Goal: Find specific page/section: Find specific page/section

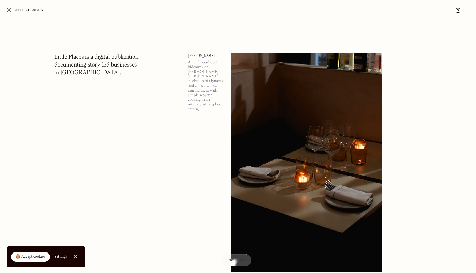
click at [468, 12] on img at bounding box center [467, 10] width 4 height 7
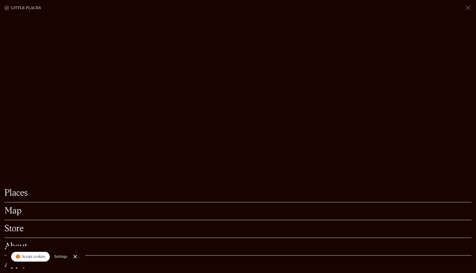
click at [10, 196] on link "Places" at bounding box center [237, 193] width 467 height 9
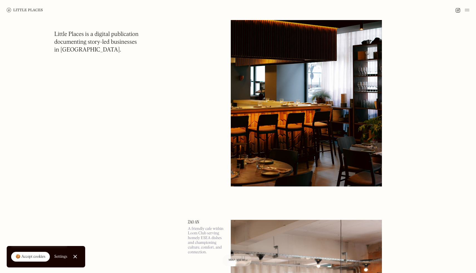
scroll to position [350, 0]
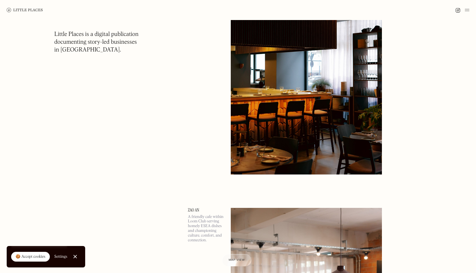
click at [272, 107] on img at bounding box center [306, 65] width 151 height 219
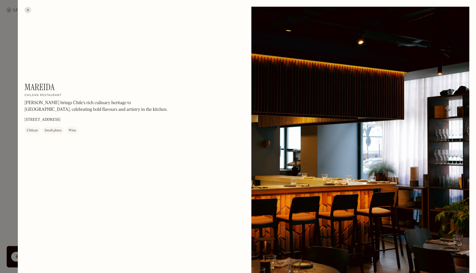
click at [0, 87] on div at bounding box center [238, 136] width 476 height 273
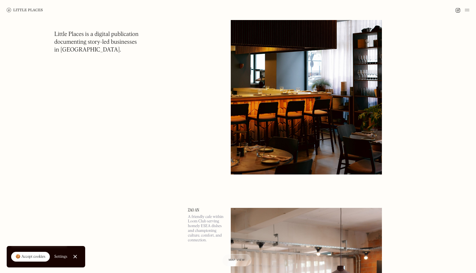
click at [309, 79] on img at bounding box center [306, 65] width 151 height 219
